Goal: Find contact information: Find contact information

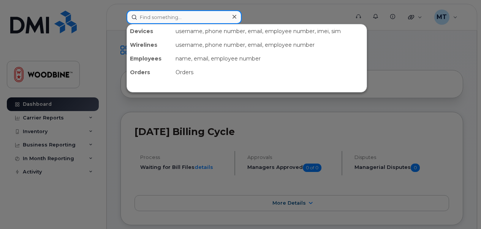
click at [183, 19] on input at bounding box center [183, 17] width 115 height 14
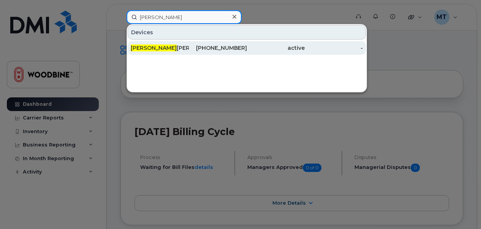
type input "ashley"
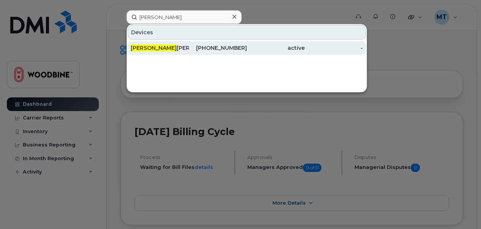
click at [171, 43] on div "Ashley Douglas" at bounding box center [160, 48] width 58 height 14
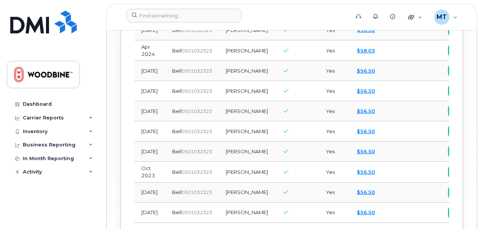
scroll to position [1191, 0]
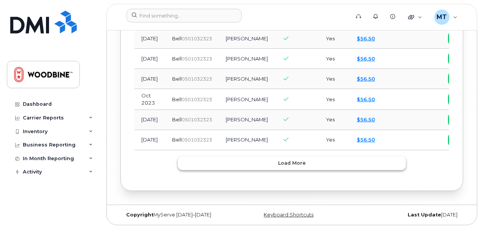
click at [321, 167] on button "Load more" at bounding box center [292, 163] width 228 height 14
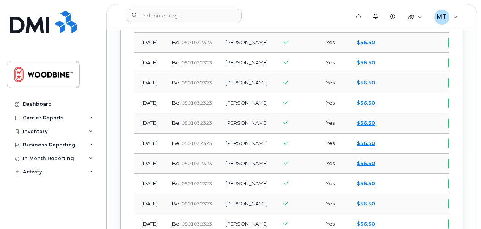
scroll to position [1367, 0]
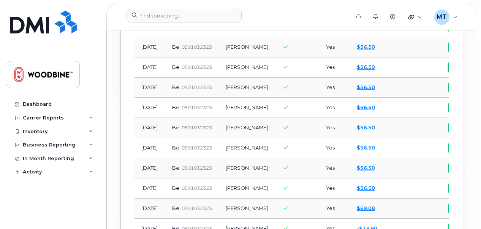
click at [459, 71] on span "view" at bounding box center [464, 67] width 11 height 7
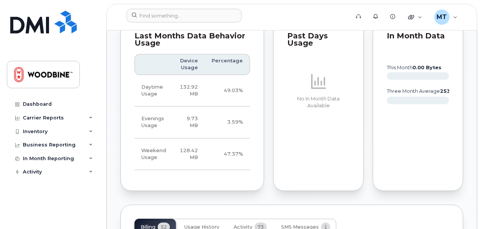
scroll to position [493, 0]
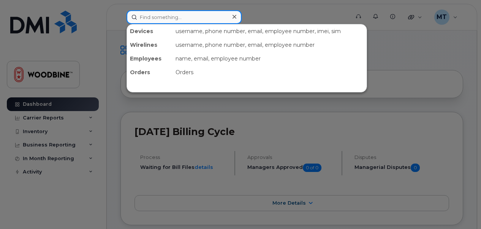
click at [185, 19] on input at bounding box center [183, 17] width 115 height 14
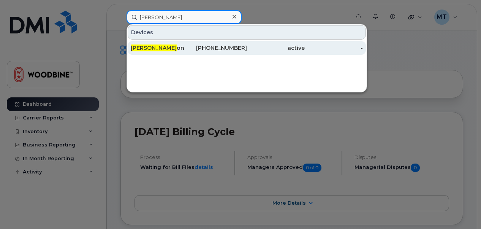
type input "[PERSON_NAME]"
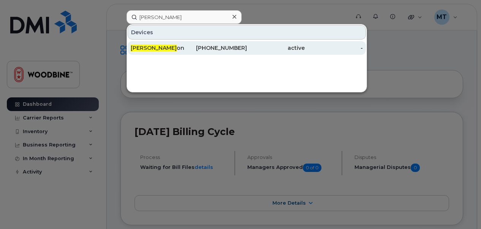
click at [152, 46] on span "[PERSON_NAME]" at bounding box center [154, 47] width 46 height 7
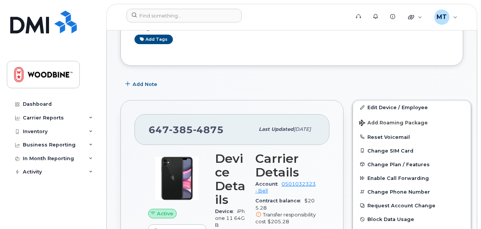
scroll to position [79, 0]
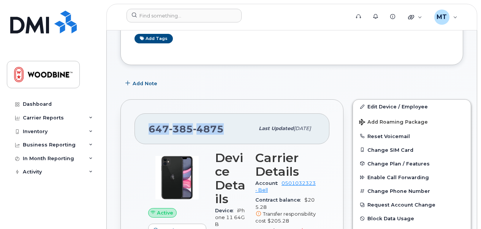
drag, startPoint x: 220, startPoint y: 126, endPoint x: 151, endPoint y: 123, distance: 68.8
click at [151, 123] on span "647 385 4875" at bounding box center [185, 128] width 75 height 11
copy span "647 385 4875"
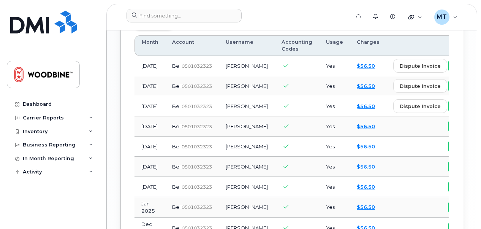
scroll to position [786, 0]
